Goal: Task Accomplishment & Management: Use online tool/utility

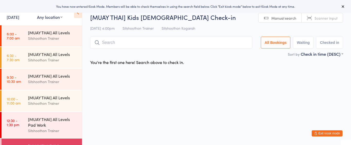
select select "2"
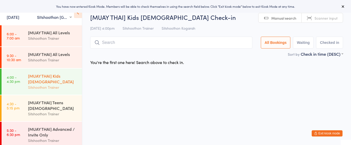
click at [51, 74] on div "[MUAY THAI] Kids [DEMOGRAPHIC_DATA]" at bounding box center [53, 78] width 50 height 11
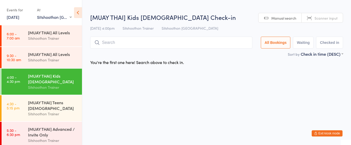
click at [130, 44] on input "search" at bounding box center [171, 43] width 162 height 12
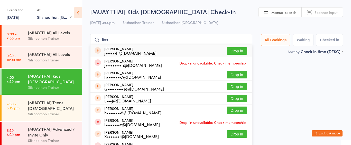
click at [130, 44] on ul "[PERSON_NAME] j••••••h@[DOMAIN_NAME] Drop in [PERSON_NAME] j•••••••••n@[DOMAIN_…" at bounding box center [171, 133] width 162 height 178
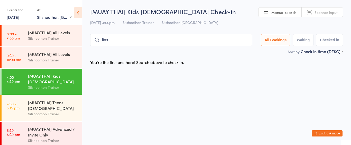
click at [112, 42] on input "linx" at bounding box center [171, 40] width 162 height 12
click at [122, 37] on input "[PERSON_NAME]" at bounding box center [171, 40] width 162 height 12
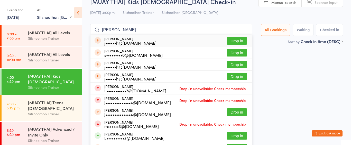
scroll to position [34, 0]
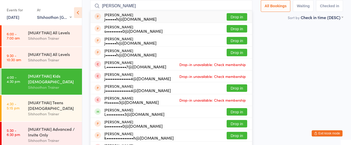
type input "[PERSON_NAME]"
click at [235, 16] on button "Drop in" at bounding box center [237, 16] width 21 height 7
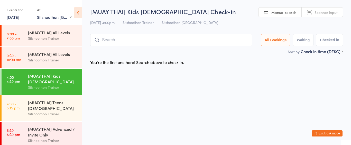
scroll to position [0, 0]
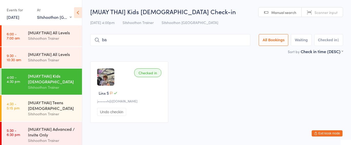
type input "b"
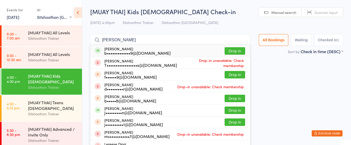
type input "[PERSON_NAME]"
click at [238, 52] on button "Drop in" at bounding box center [235, 50] width 21 height 7
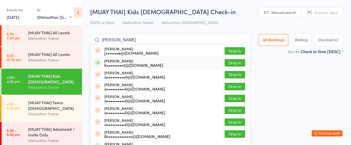
type input "[PERSON_NAME]"
click at [232, 61] on button "Drop in" at bounding box center [235, 62] width 21 height 7
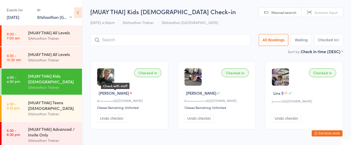
click at [129, 94] on icon at bounding box center [131, 93] width 4 height 4
click at [149, 43] on input "search" at bounding box center [170, 40] width 160 height 12
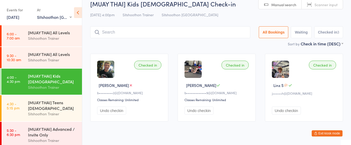
scroll to position [20, 0]
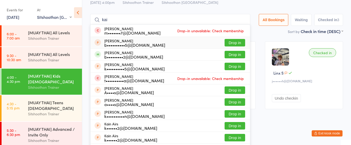
click at [269, 108] on div "Checked in Linx S j••••••h@[DOMAIN_NAME] Undo checkin" at bounding box center [304, 75] width 78 height 68
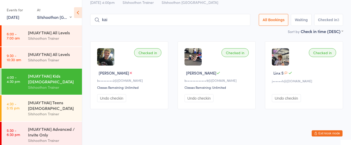
click at [146, 19] on input "kai" at bounding box center [170, 20] width 160 height 12
type input "k"
click at [108, 99] on button "Undo checkin" at bounding box center [111, 98] width 29 height 8
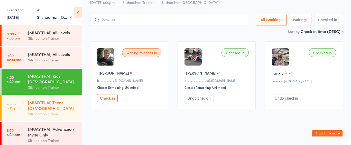
click at [50, 102] on div "[MUAY THAI] Teens [DEMOGRAPHIC_DATA]" at bounding box center [53, 104] width 50 height 11
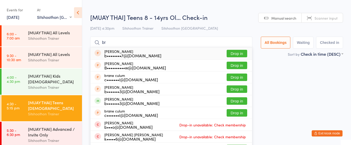
type input "b"
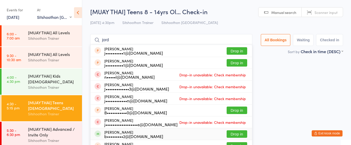
type input "jord"
click at [241, 133] on button "Drop in" at bounding box center [237, 133] width 21 height 7
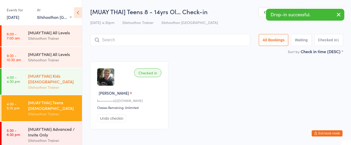
click at [59, 77] on div "[MUAY THAI] Kids [DEMOGRAPHIC_DATA]" at bounding box center [53, 78] width 50 height 11
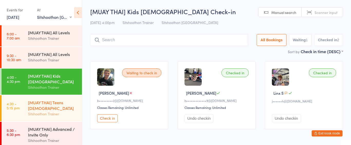
click at [48, 107] on div "[MUAY THAI] Teens [DEMOGRAPHIC_DATA]" at bounding box center [53, 104] width 50 height 11
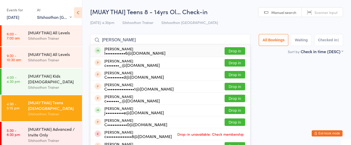
type input "[PERSON_NAME]"
click at [236, 51] on button "Drop in" at bounding box center [235, 50] width 21 height 7
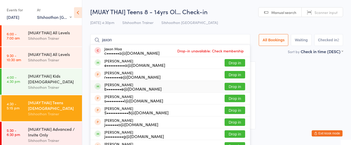
type input "jaxon"
click at [235, 86] on button "Drop in" at bounding box center [235, 86] width 21 height 7
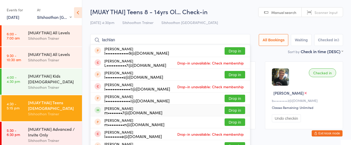
type input "lachlan"
click at [159, 110] on div "[PERSON_NAME] m••••••••7@[DOMAIN_NAME] Drop in" at bounding box center [171, 110] width 160 height 12
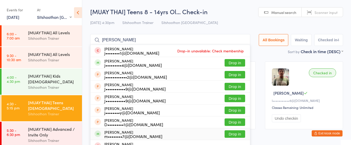
type input "[PERSON_NAME]"
click at [122, 135] on div "m••••••••7@[DOMAIN_NAME]" at bounding box center [133, 136] width 58 height 4
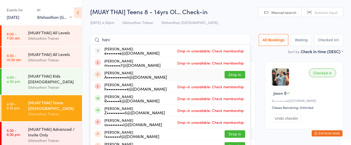
type input "harv"
click at [233, 75] on button "Drop in" at bounding box center [235, 74] width 21 height 7
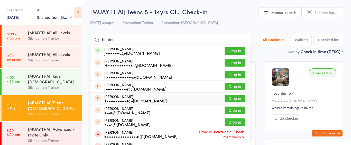
type input "hunter"
click at [231, 101] on button "Drop in" at bounding box center [235, 97] width 21 height 7
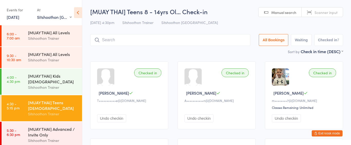
click at [212, 92] on div "[PERSON_NAME]" at bounding box center [218, 92] width 66 height 5
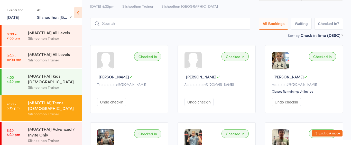
scroll to position [19, 0]
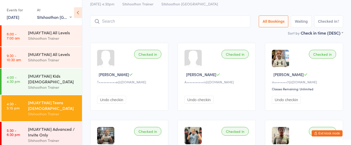
click at [161, 24] on input "search" at bounding box center [170, 21] width 160 height 12
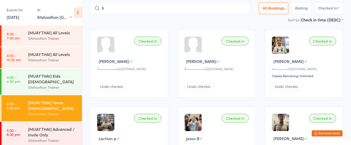
scroll to position [32, 0]
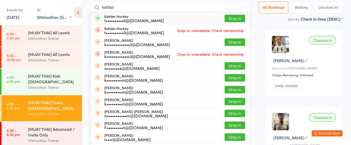
type input "kahlan"
click at [233, 22] on div "Kahlan Hockey t••••••••••0@[DOMAIN_NAME] Drop in" at bounding box center [171, 18] width 160 height 12
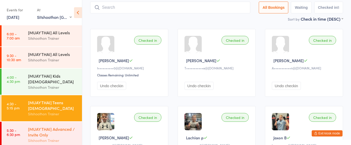
click at [46, 125] on div "[MUAY THAI] Advanced / Invite Only Sitshoothon Trainer" at bounding box center [55, 134] width 54 height 26
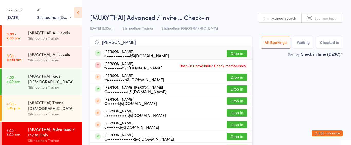
type input "[PERSON_NAME]"
click at [237, 53] on button "Drop in" at bounding box center [237, 53] width 21 height 7
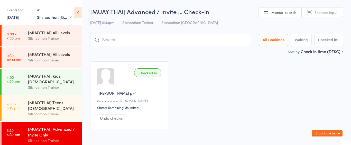
click at [237, 53] on div "Sort by Check in time (DESC) First name (ASC) First name (DESC) Last name (ASC)…" at bounding box center [216, 51] width 253 height 6
click at [227, 37] on input "search" at bounding box center [170, 40] width 160 height 12
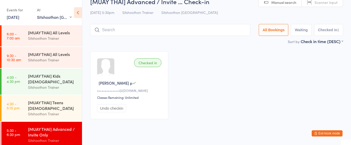
scroll to position [20, 0]
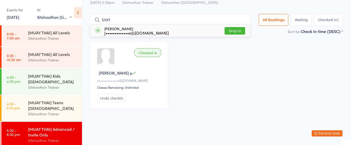
type input "tzort"
click at [184, 29] on div "[PERSON_NAME] J•••••••••••••s@[DOMAIN_NAME] Drop in" at bounding box center [171, 31] width 160 height 12
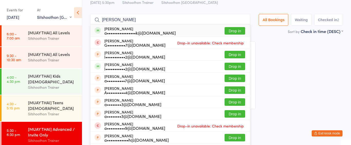
type input "[PERSON_NAME]"
click at [229, 32] on button "Drop in" at bounding box center [235, 30] width 21 height 7
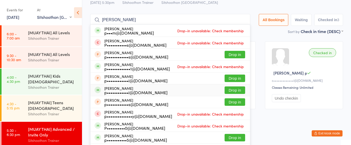
type input "[PERSON_NAME]"
click at [230, 89] on button "Drop in" at bounding box center [235, 89] width 21 height 7
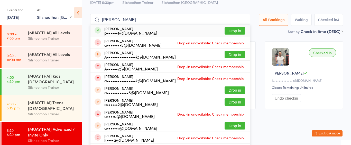
type input "[PERSON_NAME]"
click at [231, 30] on button "Drop in" at bounding box center [235, 30] width 21 height 7
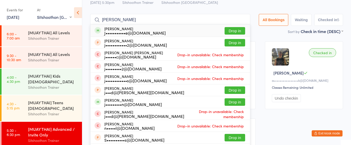
type input "[PERSON_NAME]"
click at [229, 31] on button "Drop in" at bounding box center [235, 30] width 21 height 7
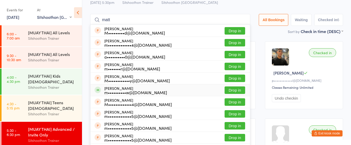
type input "matt"
click at [229, 89] on button "Drop in" at bounding box center [235, 89] width 21 height 7
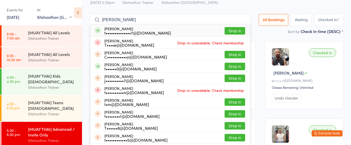
type input "[PERSON_NAME]"
click at [173, 34] on div "[PERSON_NAME] t••••••••••••••7@[DOMAIN_NAME] Drop in" at bounding box center [171, 31] width 160 height 12
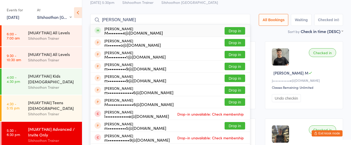
type input "[PERSON_NAME]"
click at [232, 31] on button "Drop in" at bounding box center [235, 30] width 21 height 7
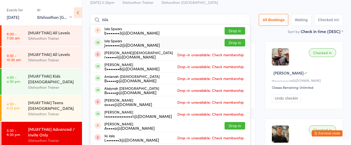
type input "isla"
click at [228, 44] on button "Drop in" at bounding box center [235, 42] width 21 height 7
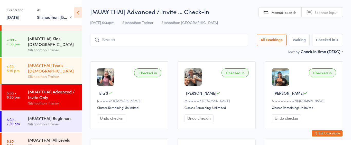
scroll to position [37, 0]
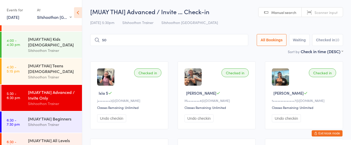
type input "s"
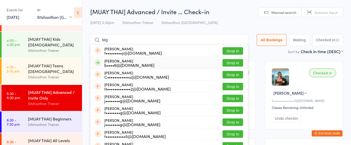
type input "teg"
click at [234, 60] on button "Drop in" at bounding box center [233, 62] width 21 height 7
